Goal: Task Accomplishment & Management: Manage account settings

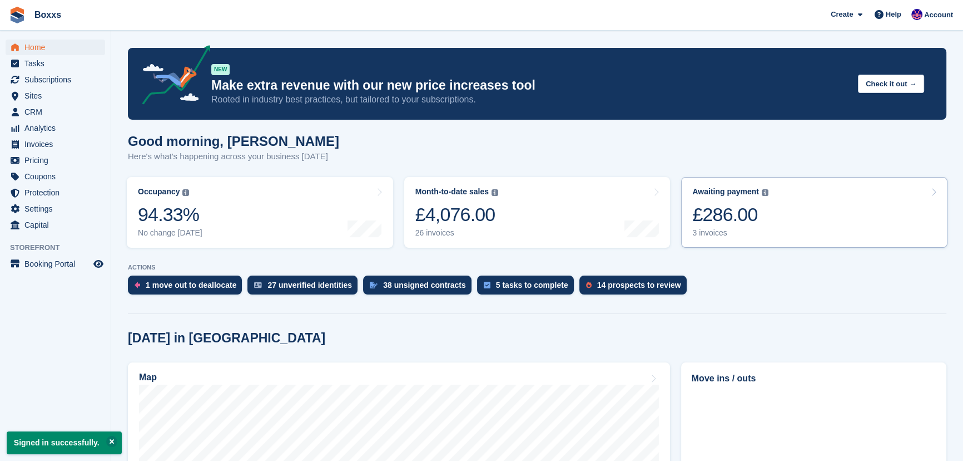
click at [809, 201] on link "Awaiting payment The total outstanding balance on all open invoices. £286.00 3 …" at bounding box center [814, 212] width 266 height 71
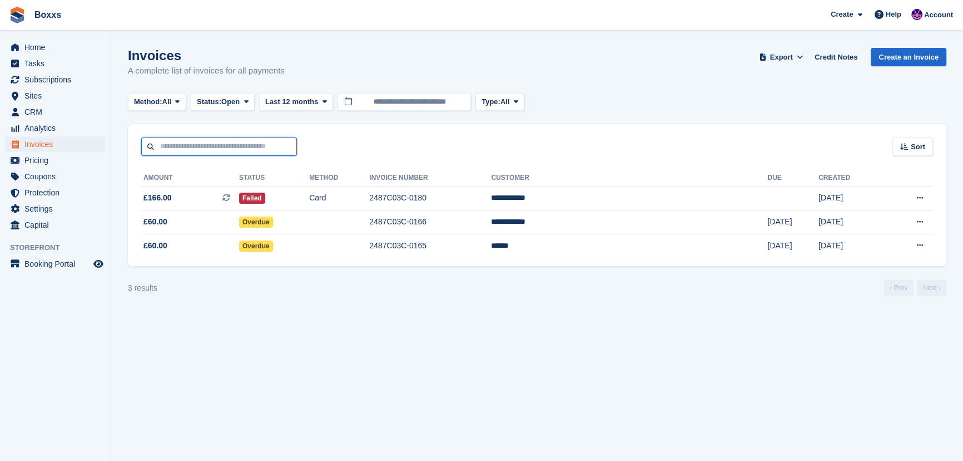
click at [256, 147] on input "text" at bounding box center [219, 146] width 156 height 18
type input "****"
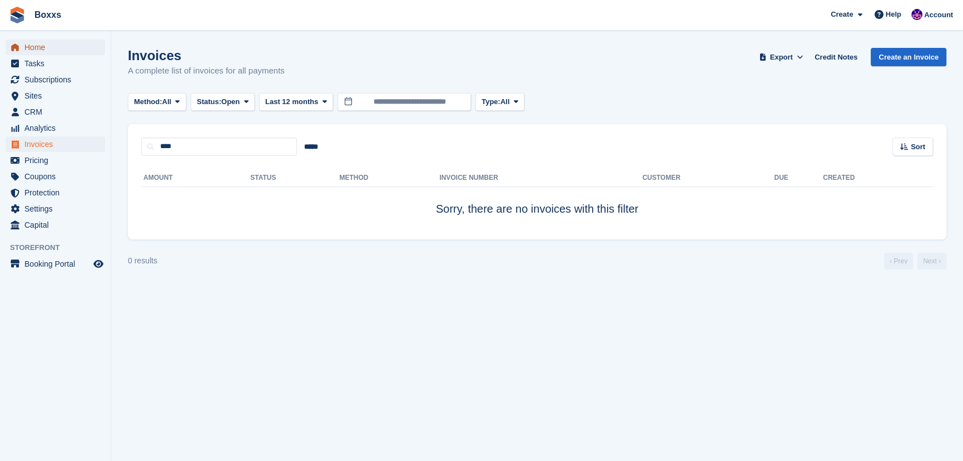
click at [50, 53] on span "Home" at bounding box center [57, 47] width 67 height 16
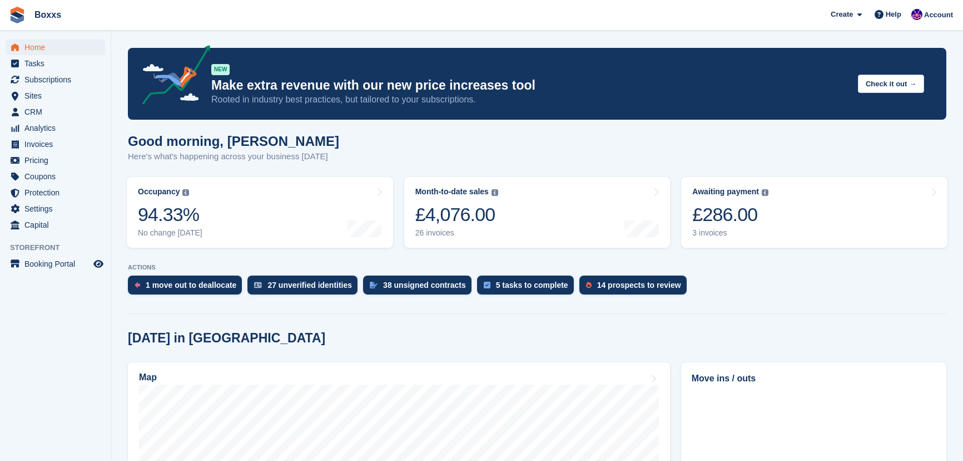
click at [63, 77] on span "Subscriptions" at bounding box center [57, 80] width 67 height 16
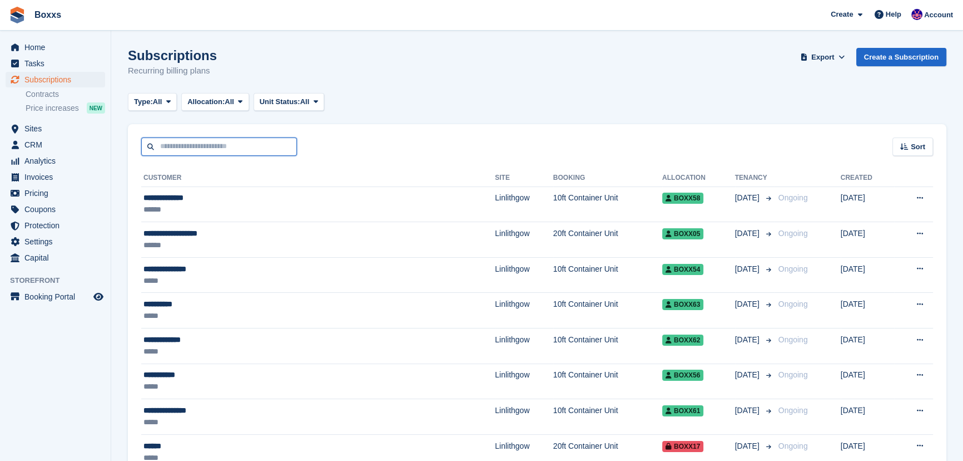
click at [197, 147] on input "text" at bounding box center [219, 146] width 156 height 18
type input "****"
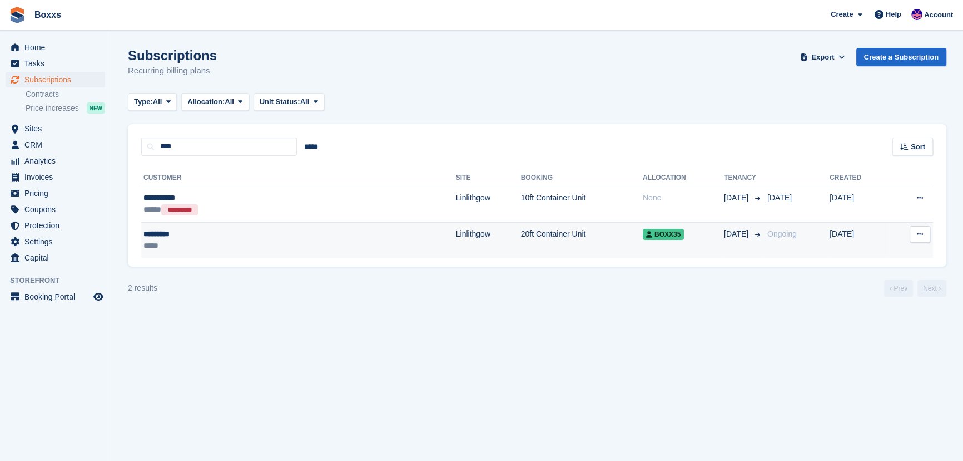
click at [234, 240] on div "*****" at bounding box center [225, 246] width 165 height 12
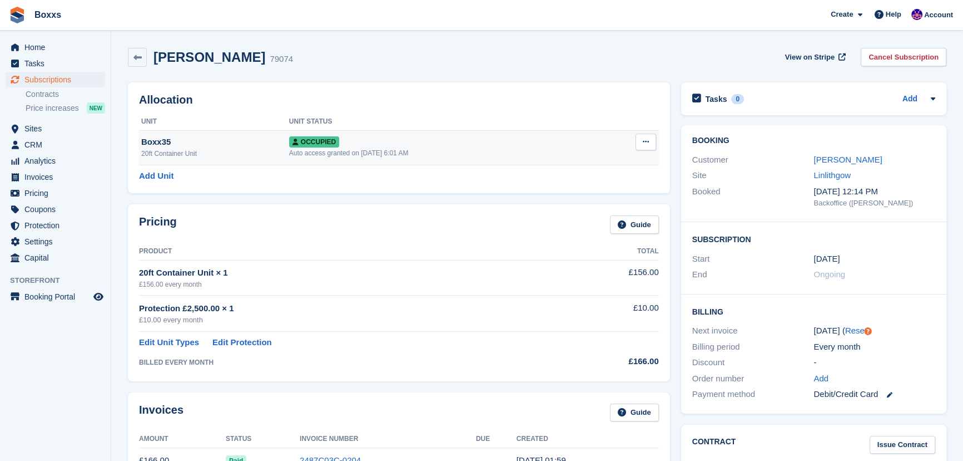
click at [641, 141] on button at bounding box center [646, 141] width 21 height 17
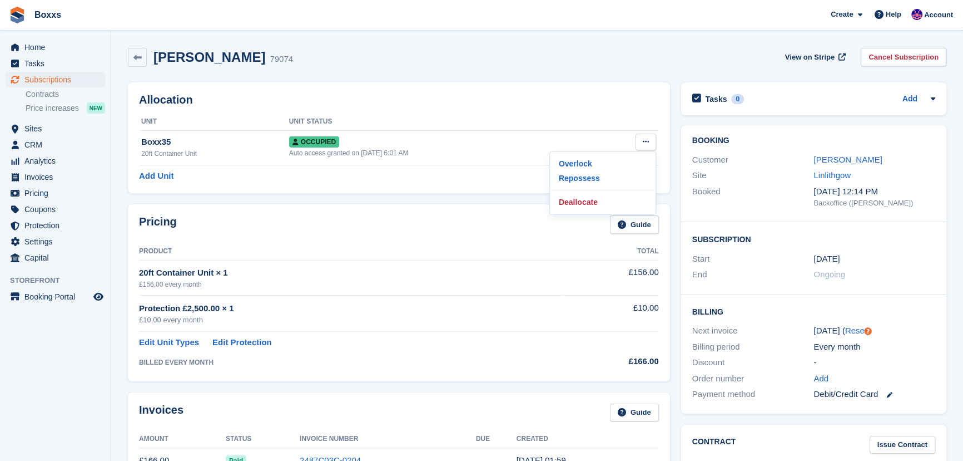
click at [514, 80] on div "Allocation Unit Unit Status Boxx35 20ft Container Unit Occupied Auto access gra…" at bounding box center [398, 138] width 553 height 122
click at [895, 57] on link "Cancel Subscription" at bounding box center [904, 57] width 86 height 18
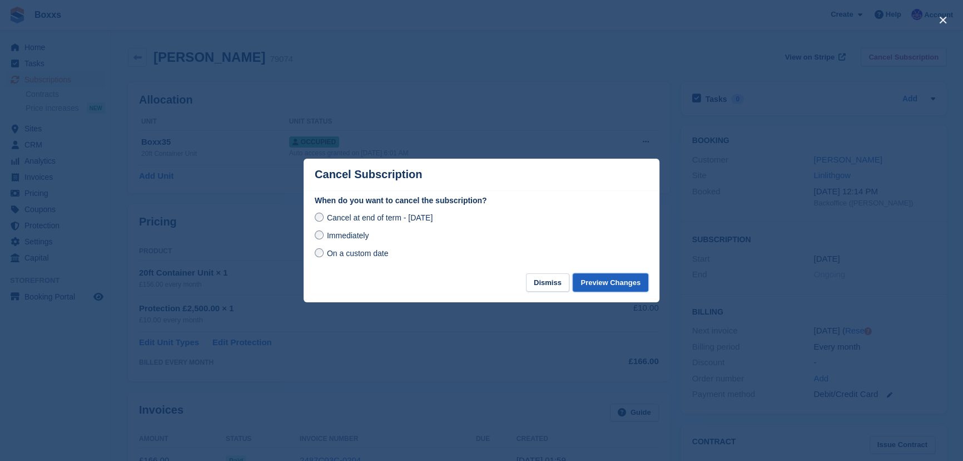
click at [603, 284] on button "Preview Changes" at bounding box center [611, 282] width 76 height 18
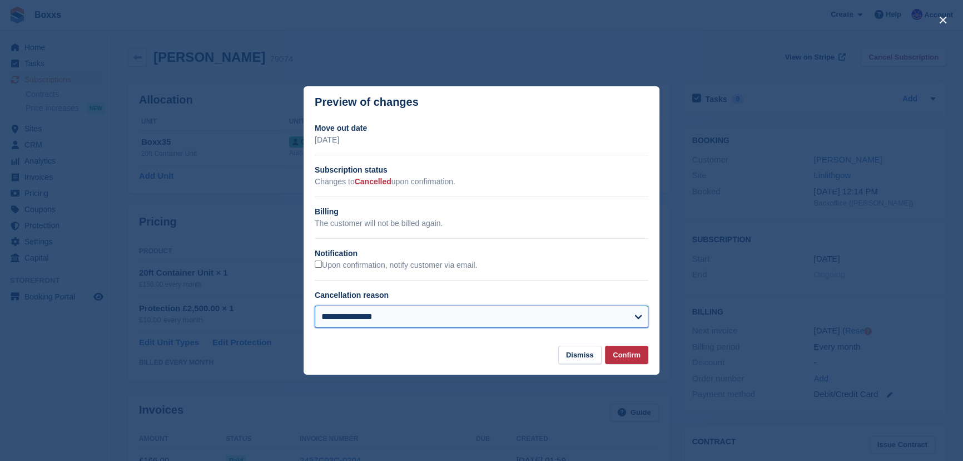
click at [410, 318] on select "**********" at bounding box center [482, 316] width 334 height 22
select select "**********"
click at [315, 306] on select "**********" at bounding box center [482, 316] width 334 height 22
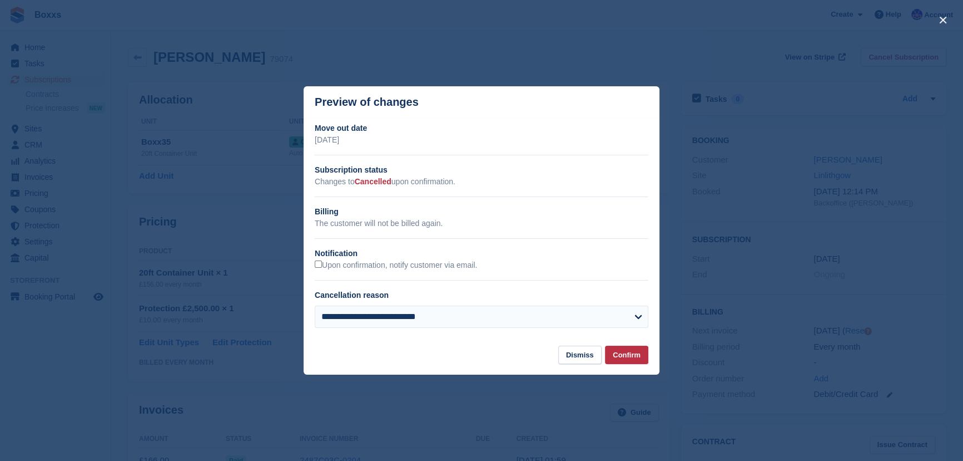
click at [421, 352] on footer "Dismiss Confirm" at bounding box center [482, 359] width 356 height 29
click at [628, 354] on button "Confirm" at bounding box center [626, 354] width 43 height 18
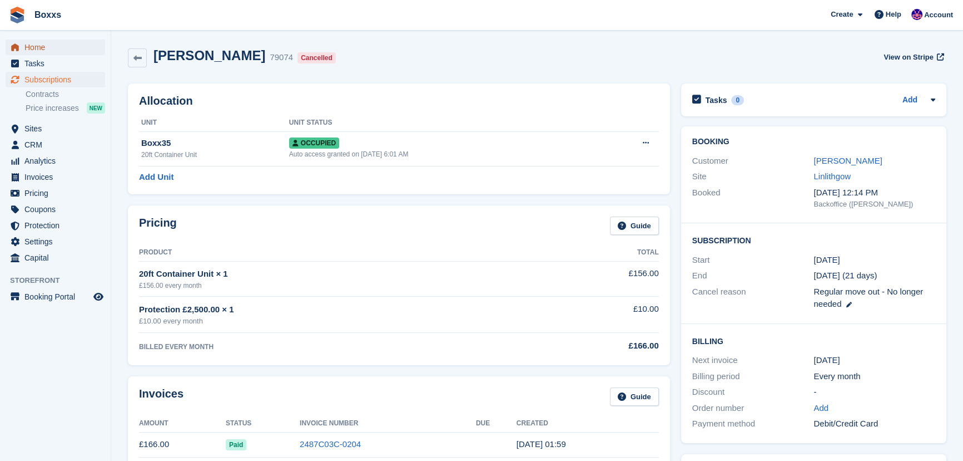
click at [41, 44] on span "Home" at bounding box center [57, 47] width 67 height 16
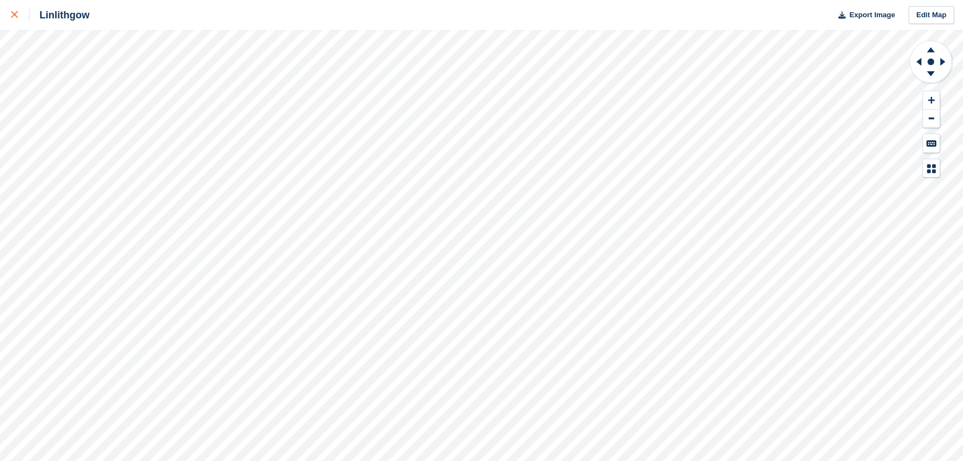
click at [18, 19] on div at bounding box center [20, 14] width 18 height 13
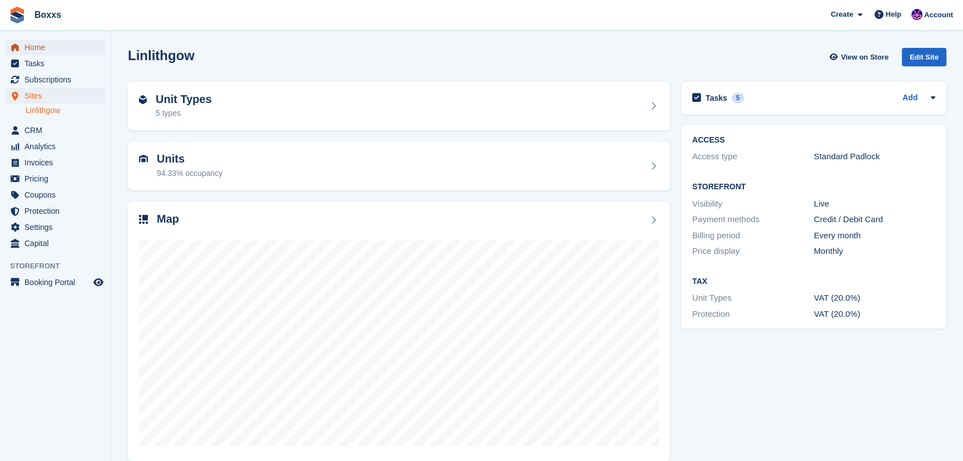
click at [33, 46] on span "Home" at bounding box center [57, 47] width 67 height 16
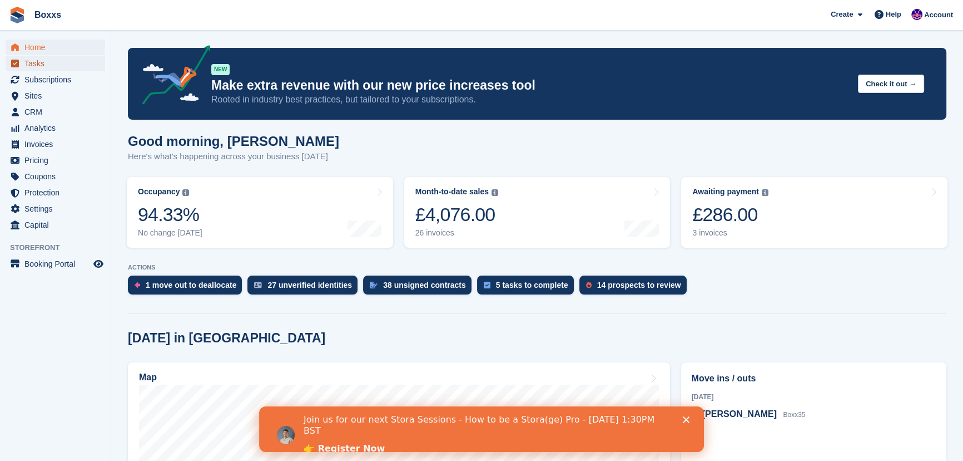
click at [43, 67] on span "Tasks" at bounding box center [57, 64] width 67 height 16
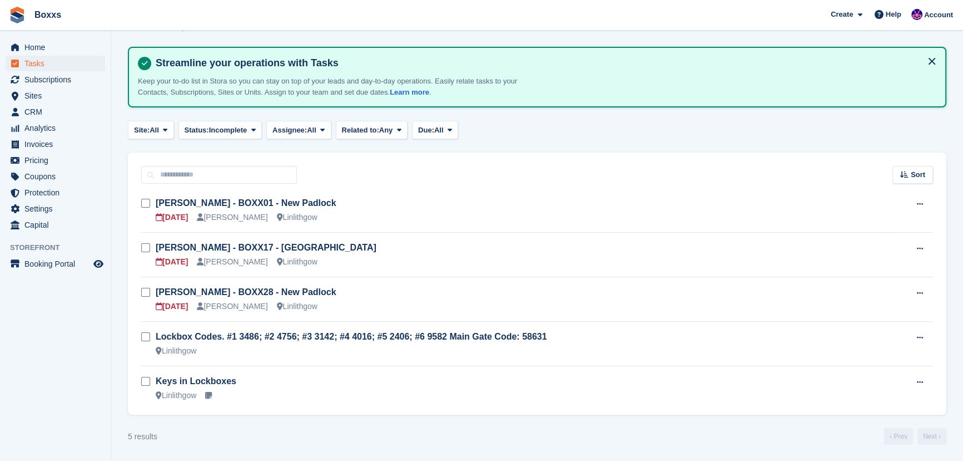
scroll to position [44, 0]
click at [225, 381] on link "Keys in Lockboxes" at bounding box center [196, 380] width 81 height 9
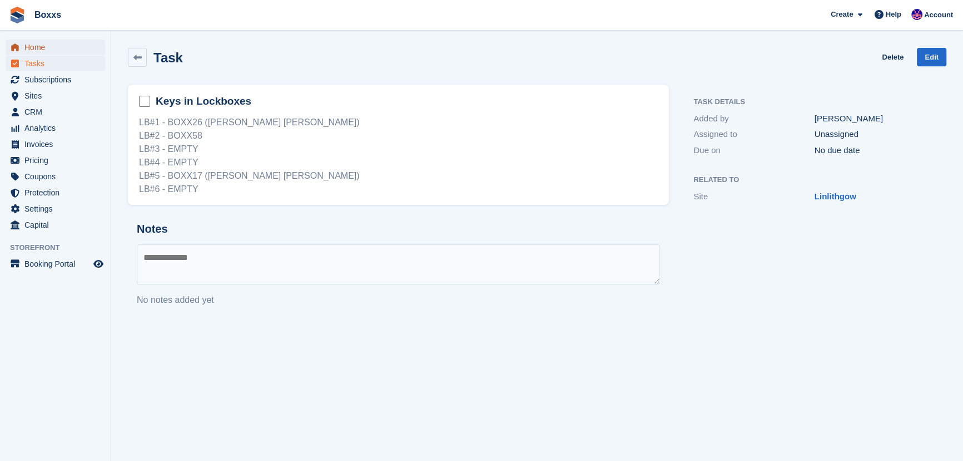
click at [70, 47] on span "Home" at bounding box center [57, 47] width 67 height 16
click at [345, 21] on span "Boxxs Create Subscription Invoice Contact Deal Discount Page Help Chat Support …" at bounding box center [481, 15] width 963 height 30
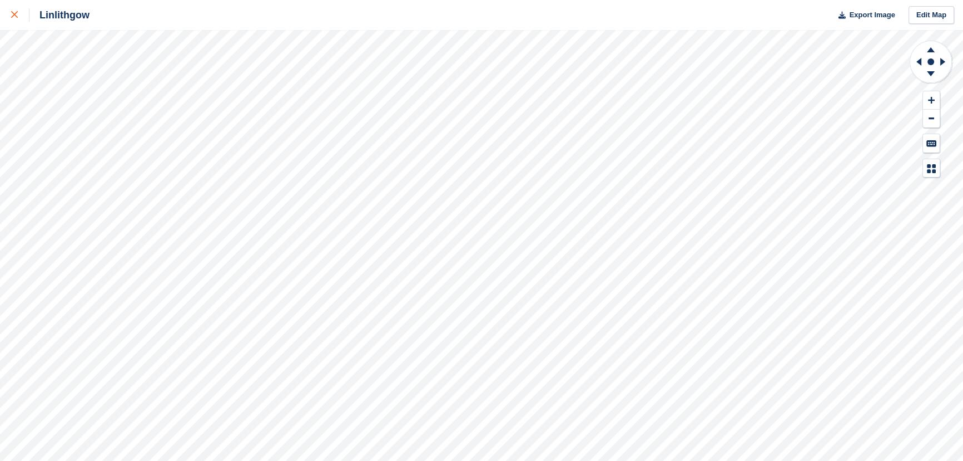
click at [8, 11] on link at bounding box center [14, 15] width 29 height 30
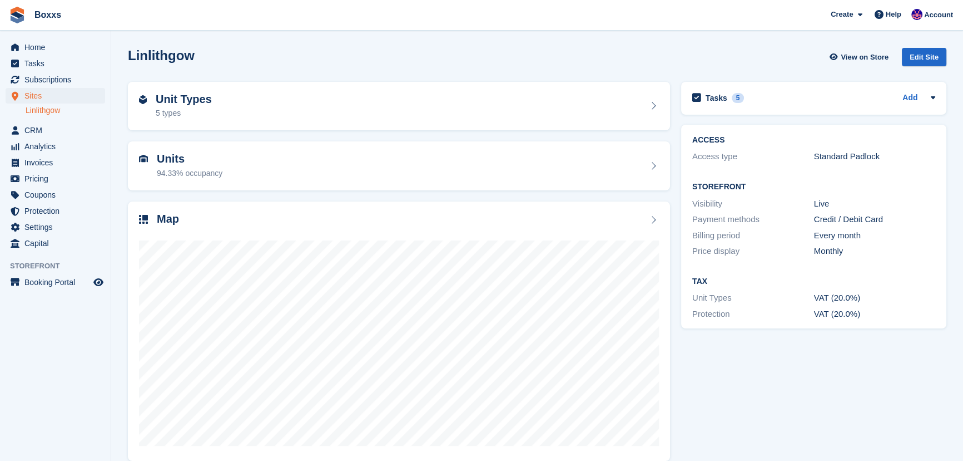
click at [489, 48] on div "Linlithgow View on Store Edit Site" at bounding box center [537, 57] width 819 height 18
click at [444, 69] on div "Linlithgow View on Store Edit Site" at bounding box center [537, 59] width 830 height 34
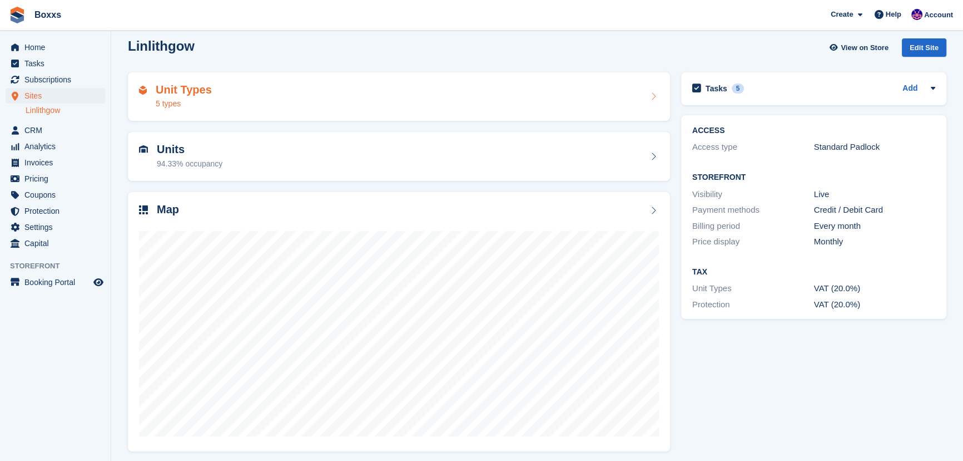
scroll to position [13, 0]
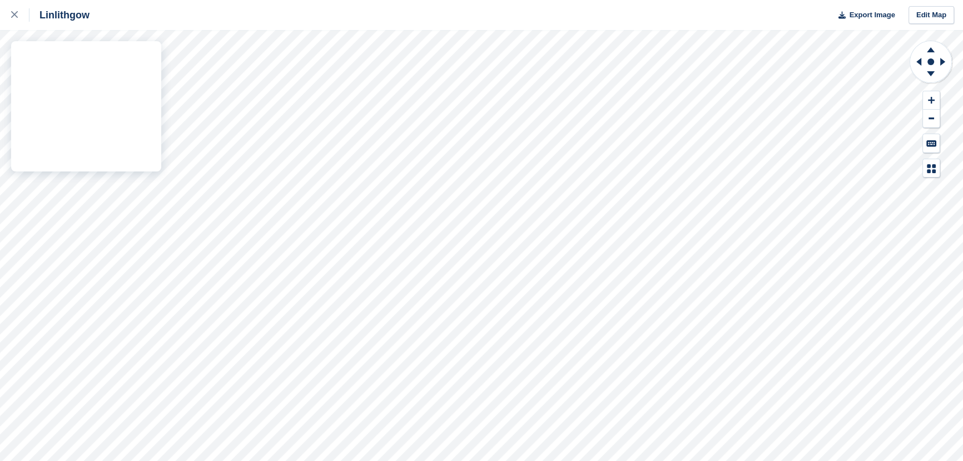
click at [151, 145] on div "Linlithgow Export Image Edit Map" at bounding box center [481, 230] width 963 height 461
click at [17, 19] on div at bounding box center [20, 14] width 18 height 13
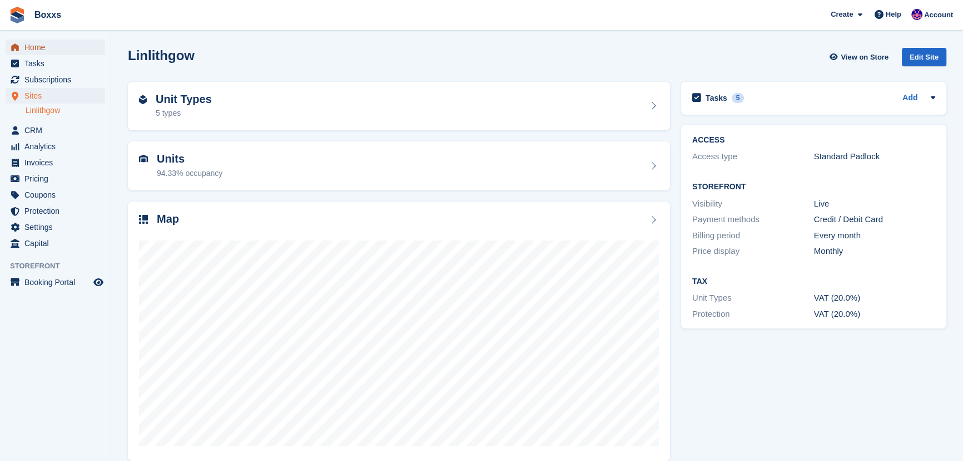
click at [47, 39] on span "Home" at bounding box center [57, 47] width 67 height 16
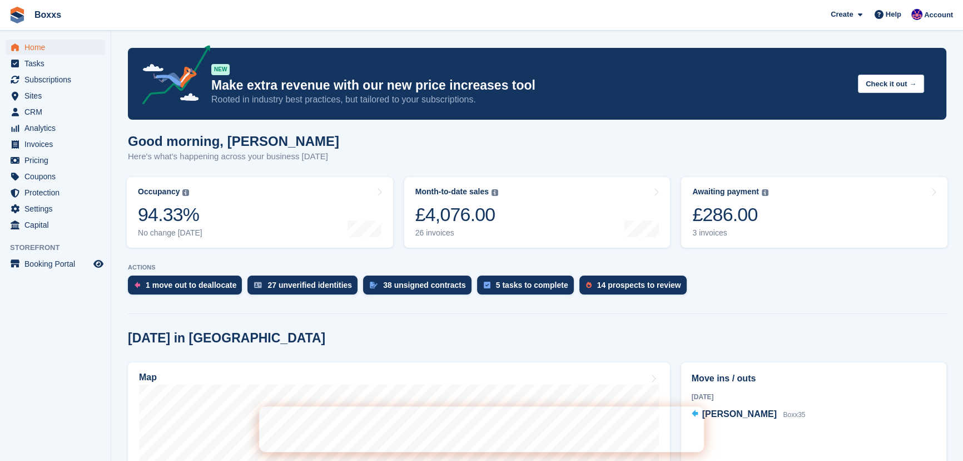
click at [318, 339] on div "Today in Linlithgow" at bounding box center [537, 337] width 819 height 15
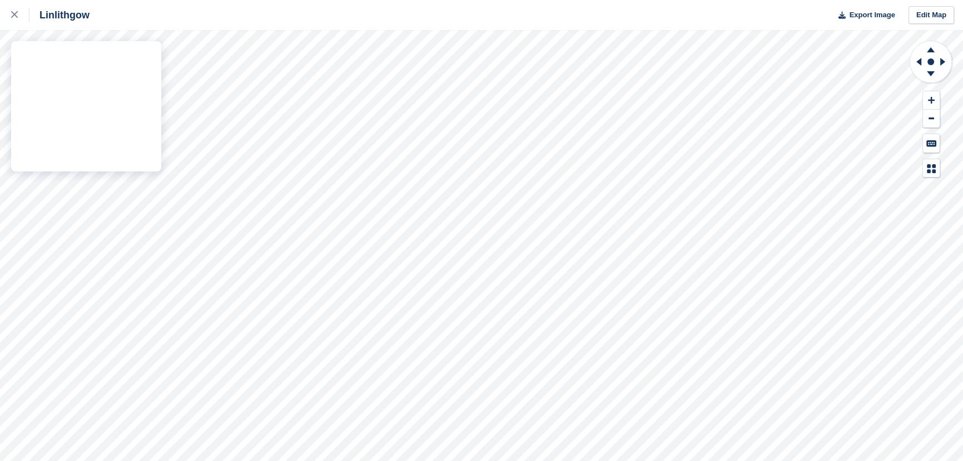
click at [159, 109] on div "Linlithgow Export Image Edit Map" at bounding box center [481, 230] width 963 height 461
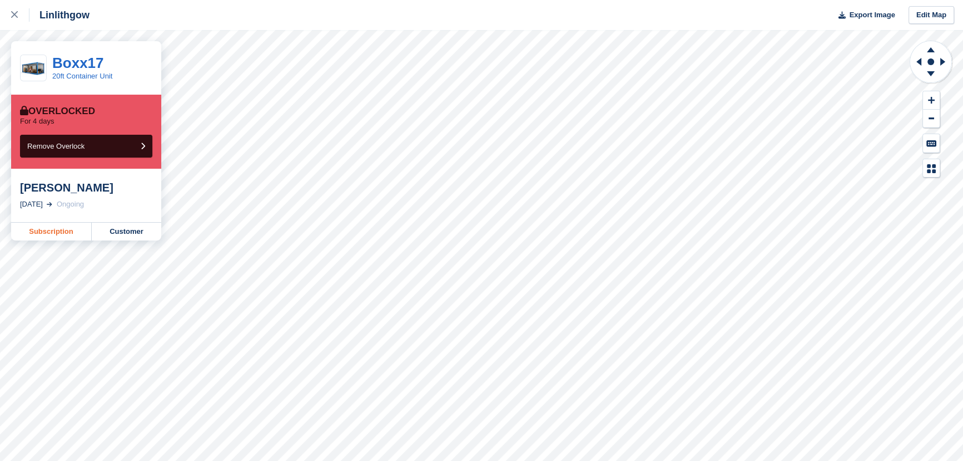
click at [56, 229] on link "Subscription" at bounding box center [51, 231] width 81 height 18
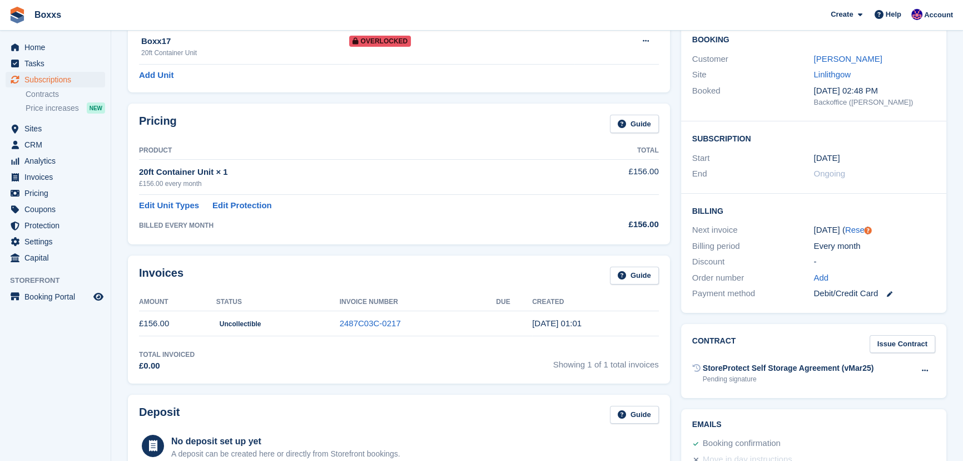
scroll to position [50, 0]
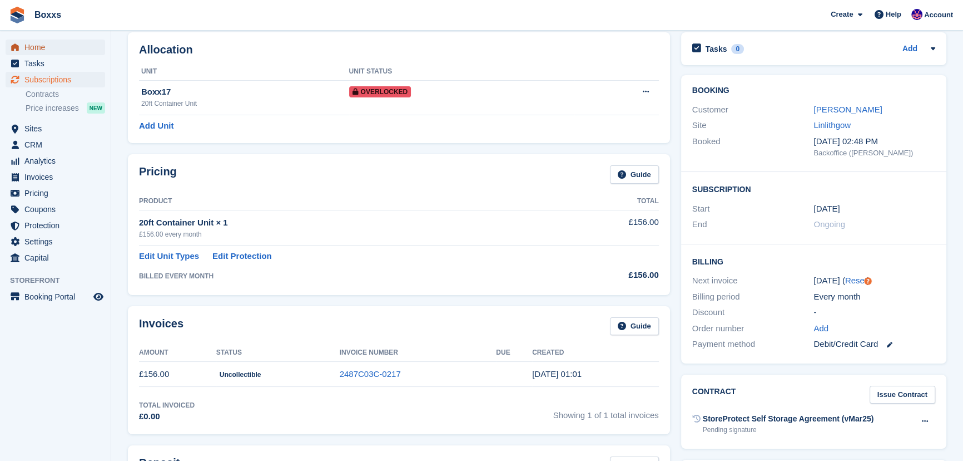
click at [42, 47] on span "Home" at bounding box center [57, 47] width 67 height 16
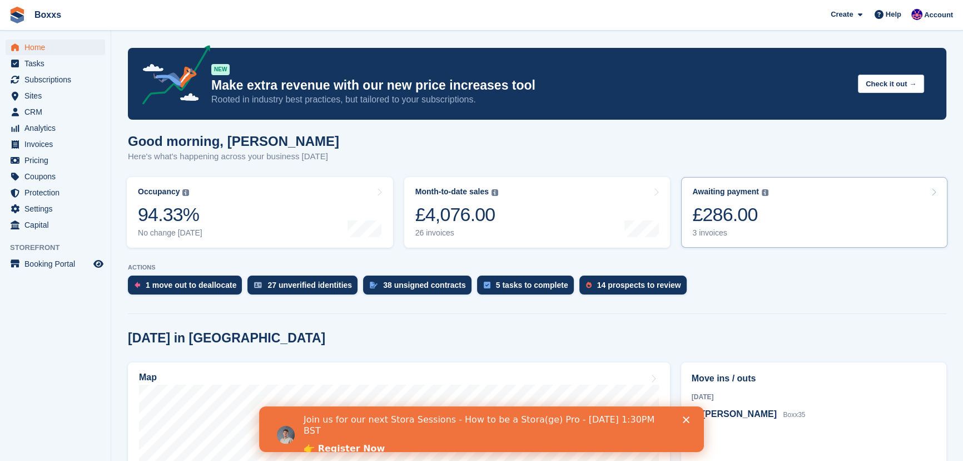
click at [799, 217] on link "Awaiting payment The total outstanding balance on all open invoices. £286.00 3 …" at bounding box center [814, 212] width 266 height 71
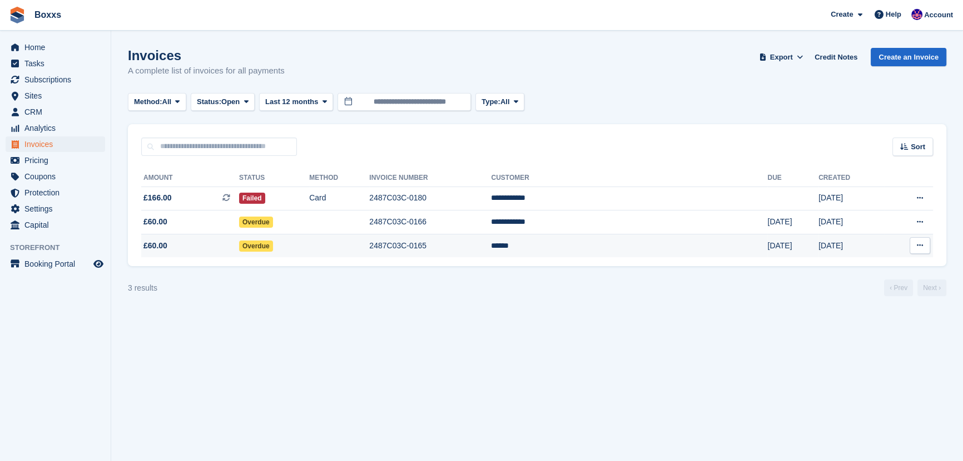
click at [922, 245] on icon at bounding box center [920, 244] width 6 height 7
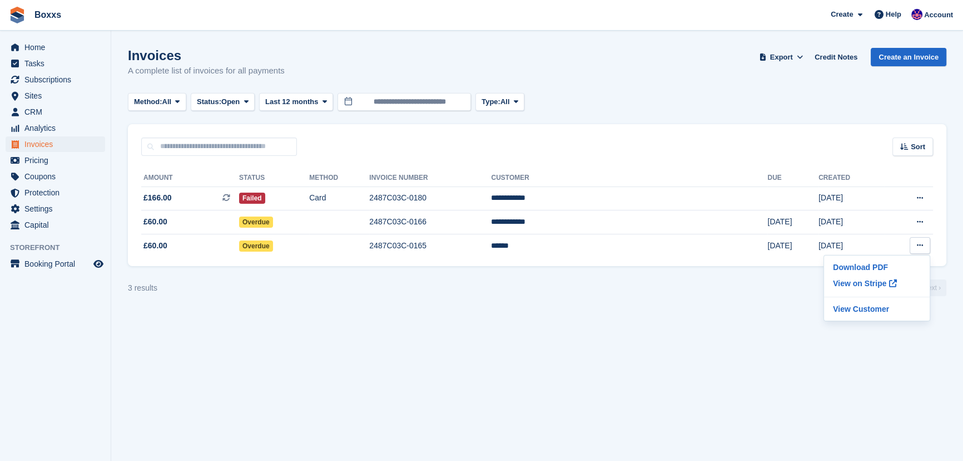
click at [750, 101] on div "Method: All All Bank Transfer Cash Cheque Debit/Credit Card Direct Debit SEPA D…" at bounding box center [537, 102] width 819 height 18
click at [829, 90] on turbo-frame "Invoices A complete list of invoices for all payments Export Export Invoices Ex…" at bounding box center [537, 172] width 819 height 248
click at [663, 65] on div "Invoices A complete list of invoices for all payments Export Export Invoices Ex…" at bounding box center [537, 69] width 819 height 43
